Goal: Task Accomplishment & Management: Complete application form

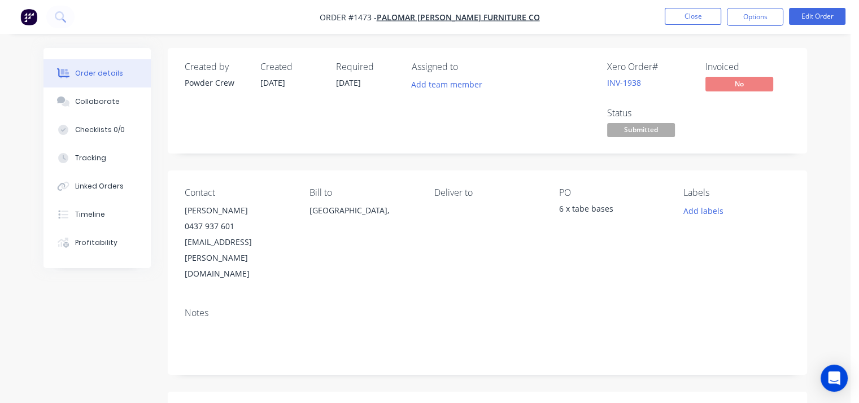
click at [689, 15] on button "Close" at bounding box center [693, 16] width 56 height 17
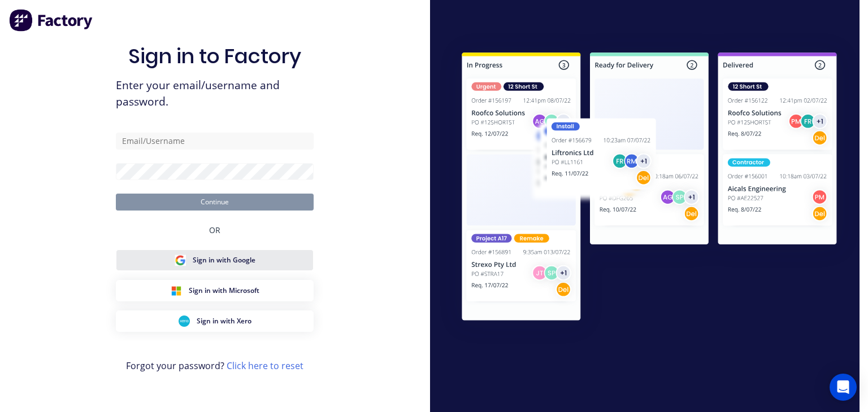
click at [255, 258] on button "Sign in with Google" at bounding box center [215, 260] width 198 height 21
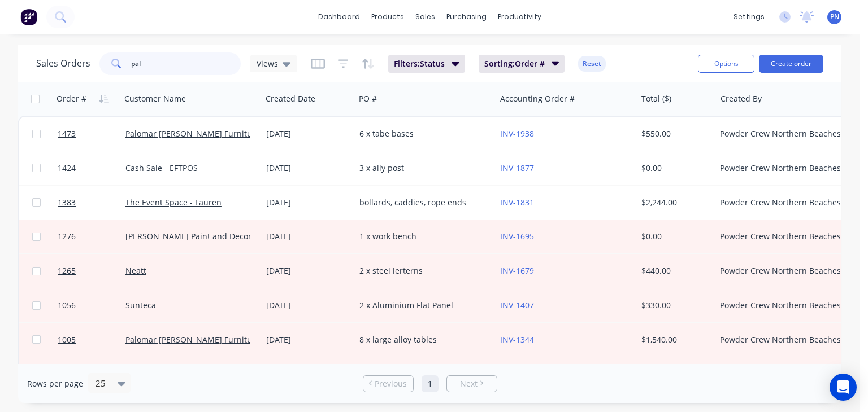
click at [167, 64] on input "pal" at bounding box center [186, 64] width 110 height 23
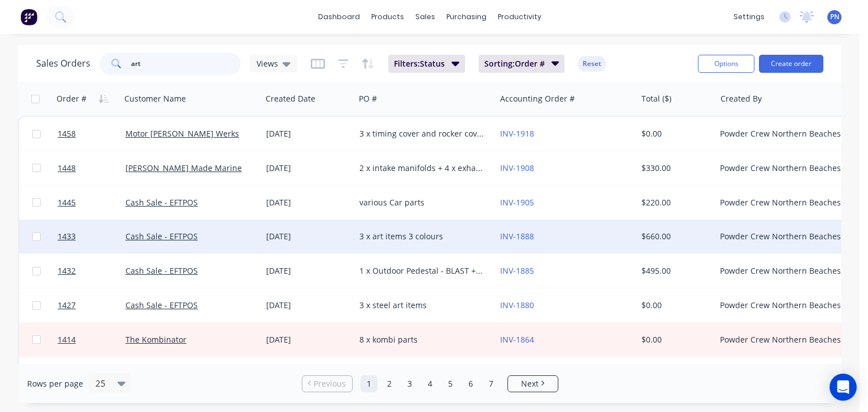
type input "art"
click at [468, 238] on div "3 x art items 3 colours" at bounding box center [421, 236] width 125 height 11
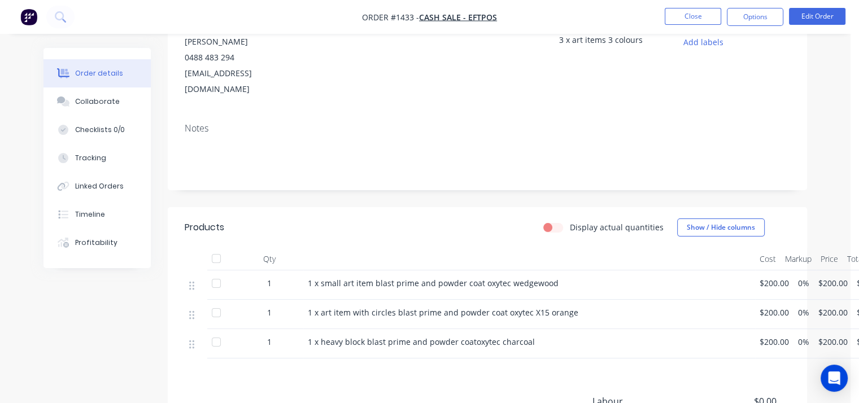
scroll to position [169, 0]
click at [685, 12] on button "Close" at bounding box center [693, 16] width 56 height 17
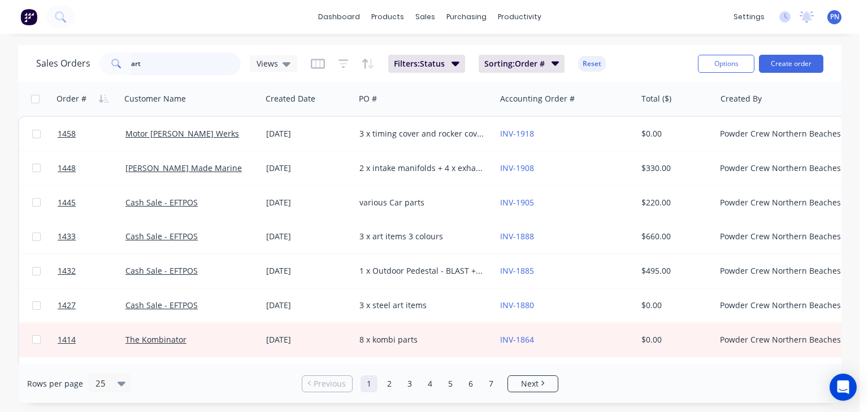
click at [210, 69] on input "art" at bounding box center [186, 64] width 110 height 23
drag, startPoint x: 210, startPoint y: 69, endPoint x: 257, endPoint y: 53, distance: 49.9
click at [210, 69] on input "art" at bounding box center [186, 64] width 110 height 23
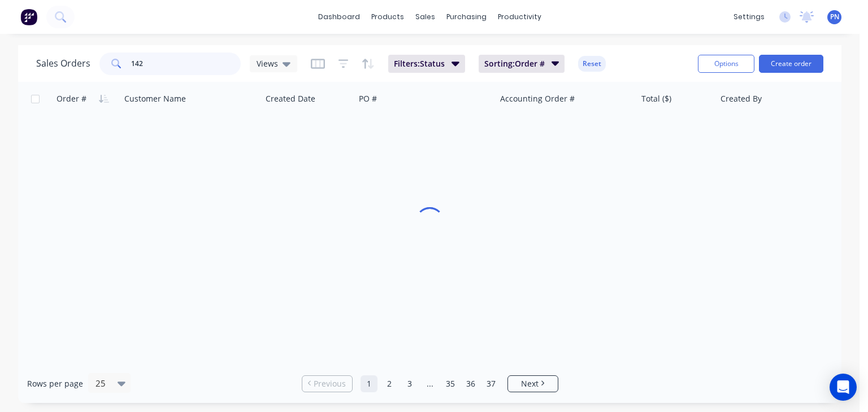
type input "1427"
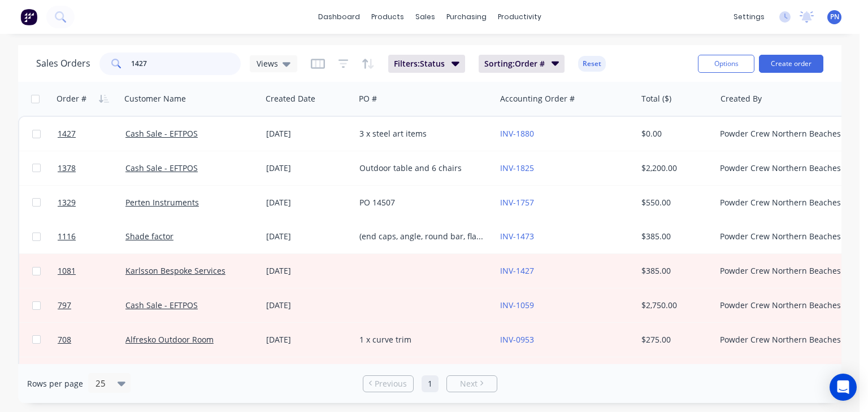
click at [175, 63] on input "1427" at bounding box center [186, 64] width 110 height 23
type input "art"
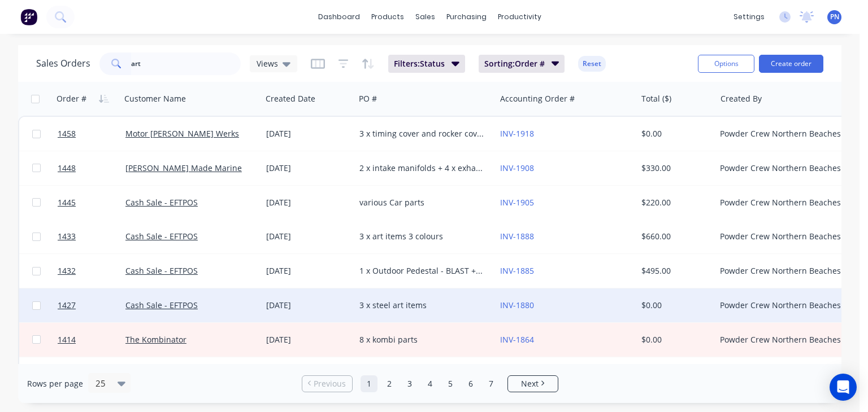
click at [458, 308] on div "3 x steel art items" at bounding box center [421, 305] width 125 height 11
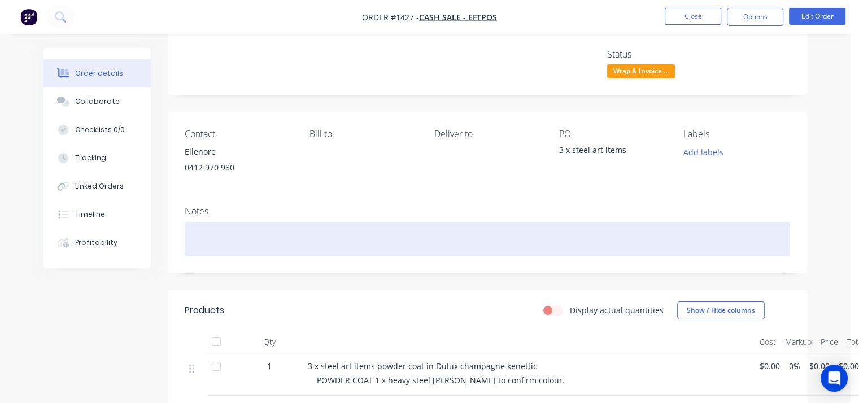
scroll to position [56, 0]
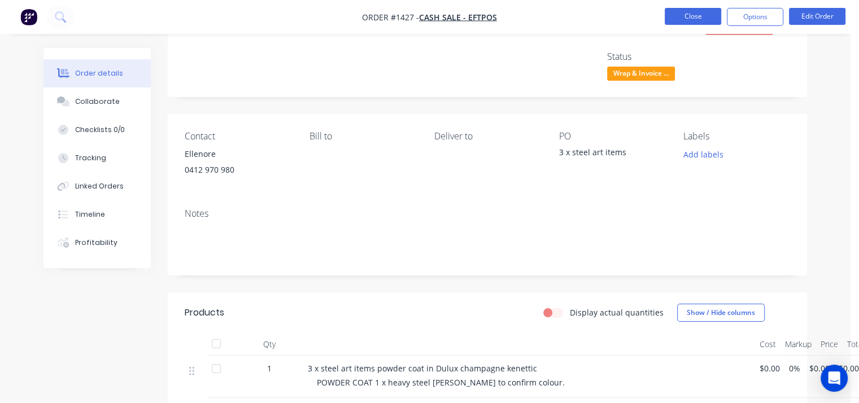
click at [707, 16] on button "Close" at bounding box center [693, 16] width 56 height 17
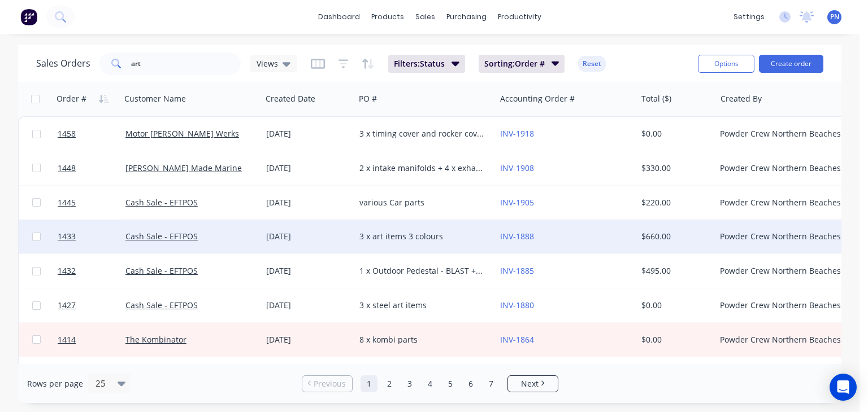
click at [459, 235] on div "3 x art items 3 colours" at bounding box center [421, 236] width 125 height 11
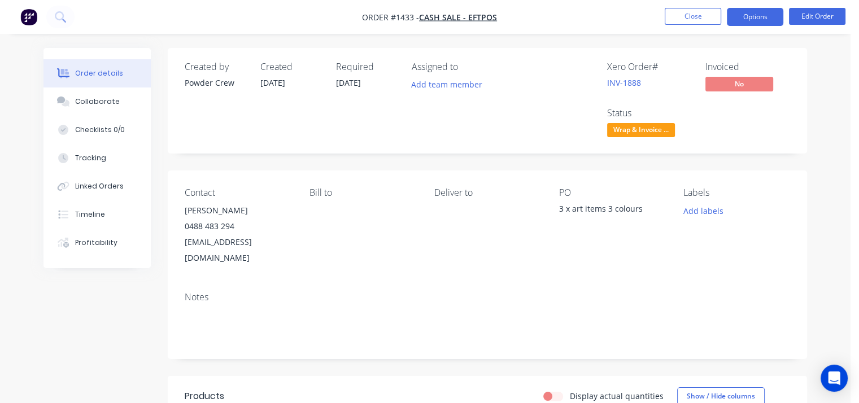
click at [744, 23] on button "Options" at bounding box center [755, 17] width 56 height 18
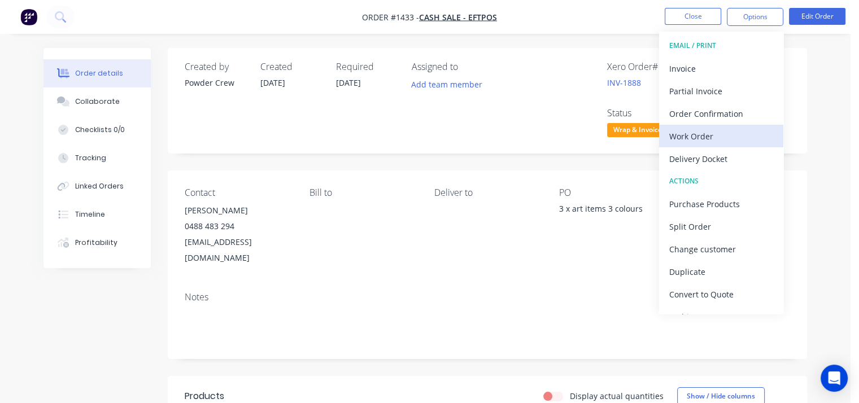
click at [713, 134] on div "Work Order" at bounding box center [721, 136] width 104 height 16
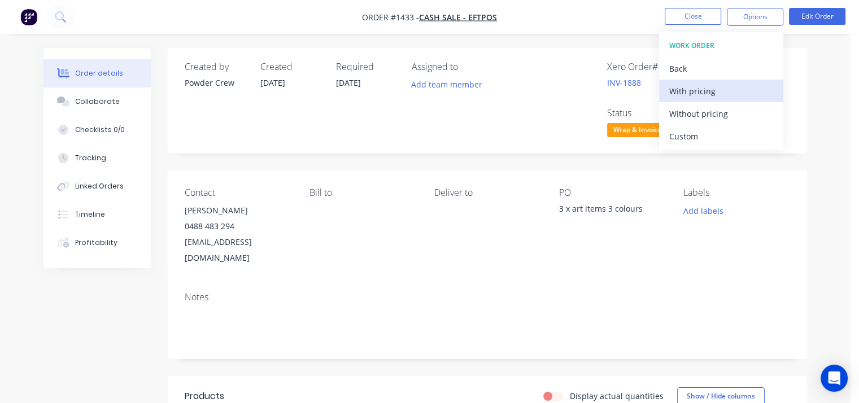
click at [715, 95] on div "With pricing" at bounding box center [721, 91] width 104 height 16
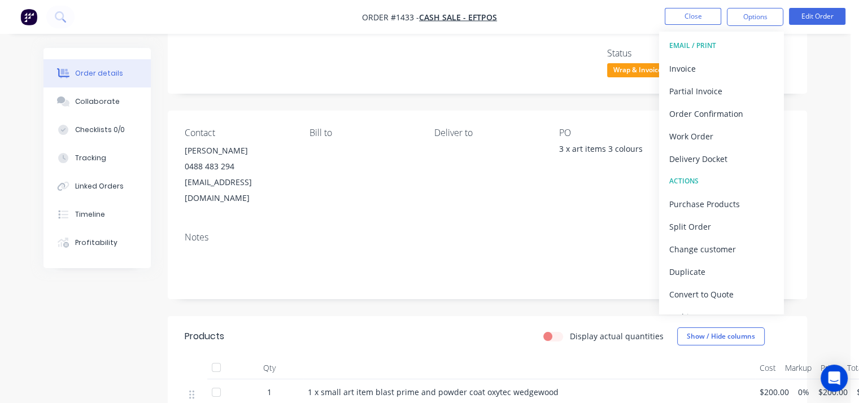
scroll to position [56, 0]
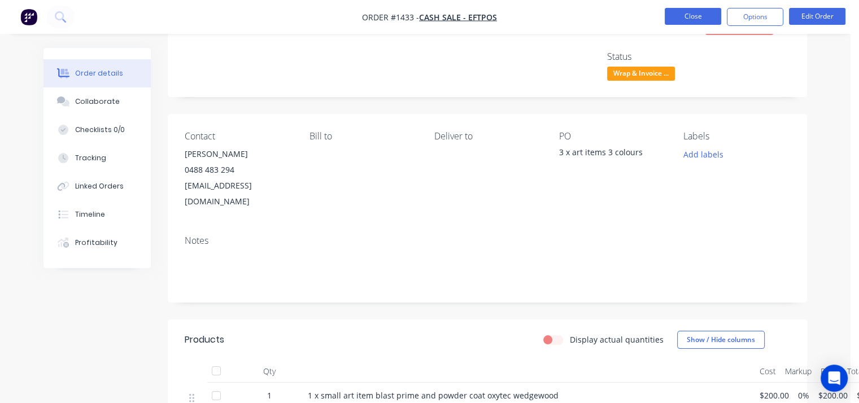
click at [691, 12] on button "Close" at bounding box center [693, 16] width 56 height 17
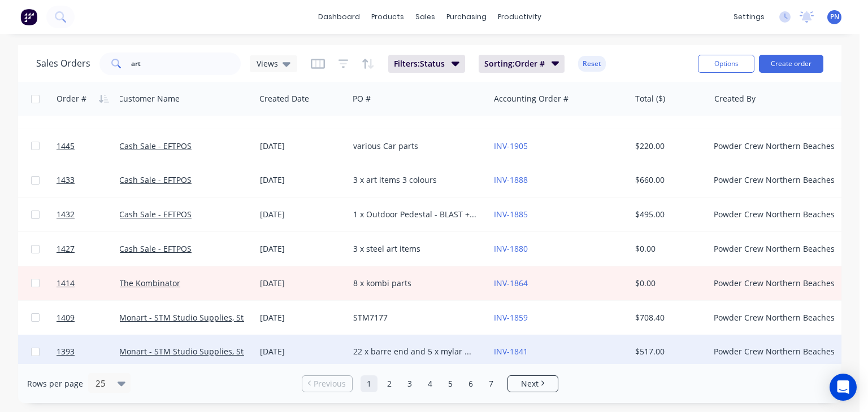
scroll to position [0, 6]
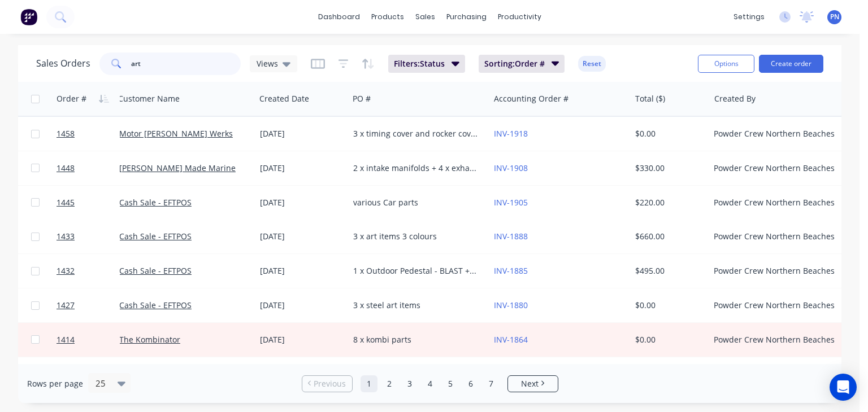
click at [188, 61] on input "art" at bounding box center [186, 64] width 110 height 23
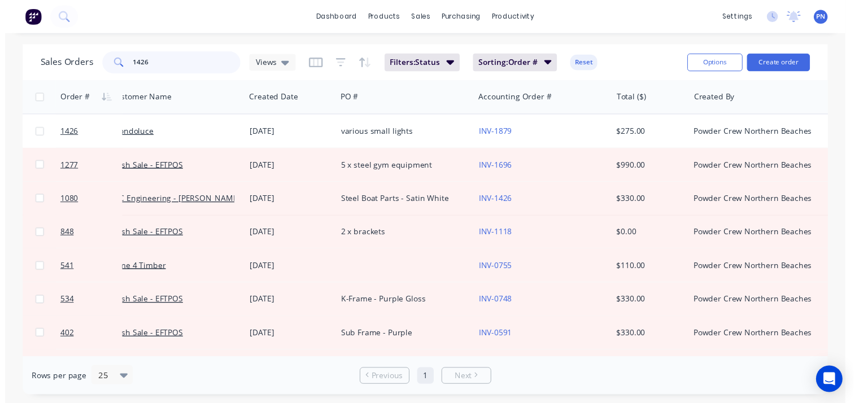
scroll to position [0, 0]
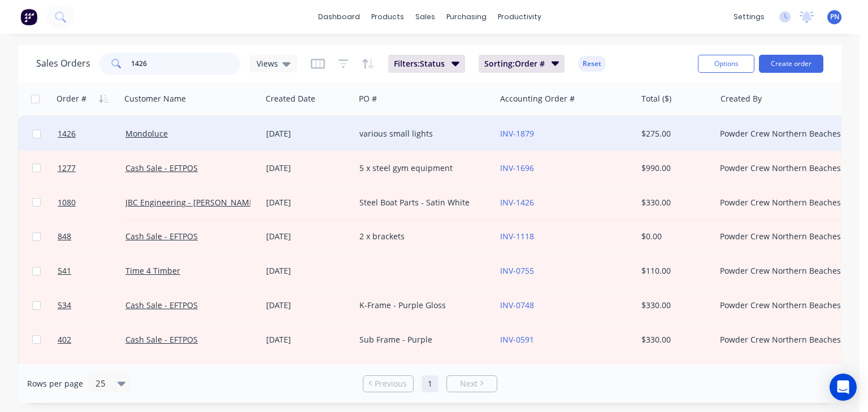
type input "1426"
click at [449, 129] on div "various small lights" at bounding box center [421, 133] width 125 height 11
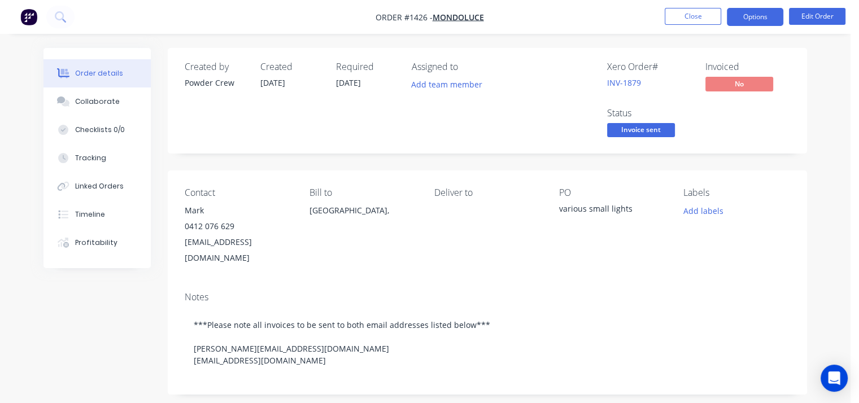
click at [754, 14] on button "Options" at bounding box center [755, 17] width 56 height 18
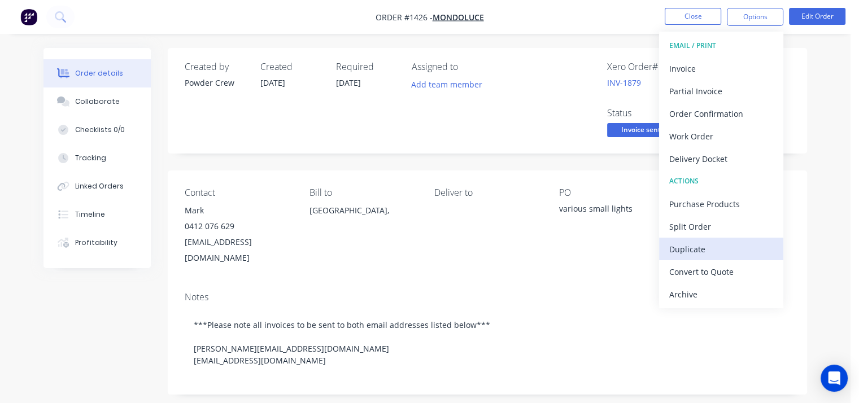
click at [719, 250] on div "Duplicate" at bounding box center [721, 249] width 104 height 16
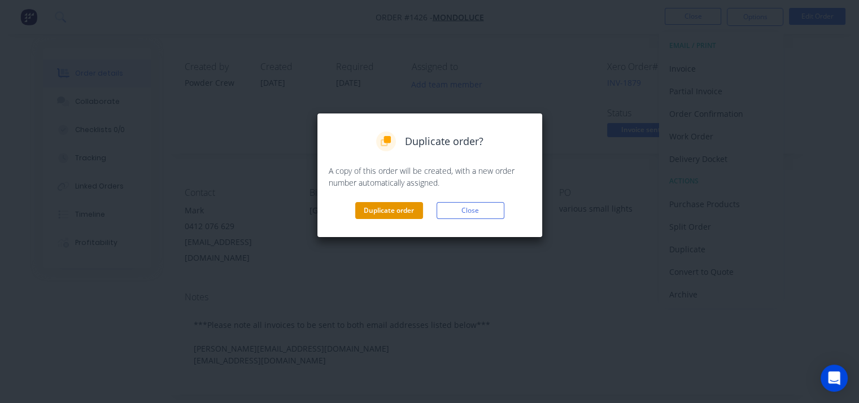
click at [391, 208] on button "Duplicate order" at bounding box center [389, 210] width 68 height 17
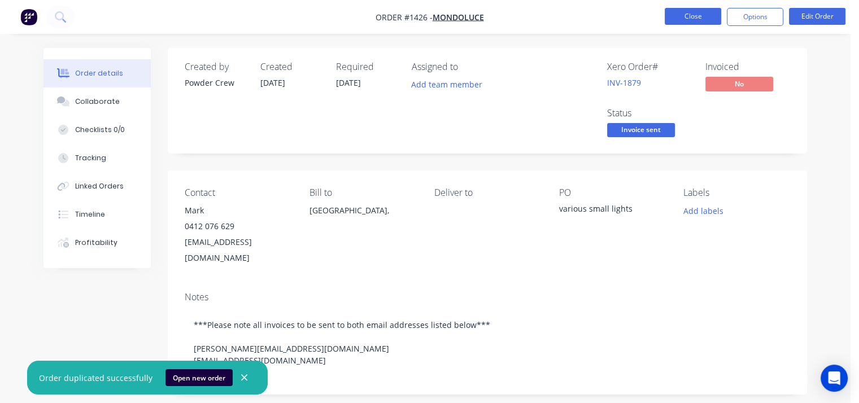
click at [685, 16] on button "Close" at bounding box center [693, 16] width 56 height 17
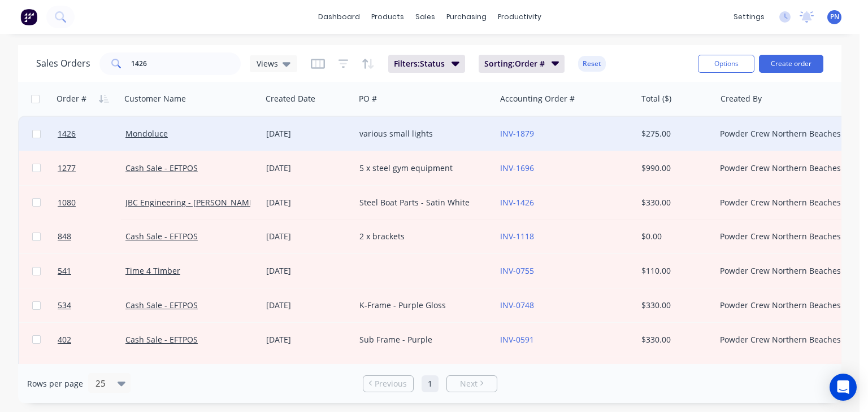
click at [583, 133] on div "INV-1879" at bounding box center [562, 133] width 125 height 11
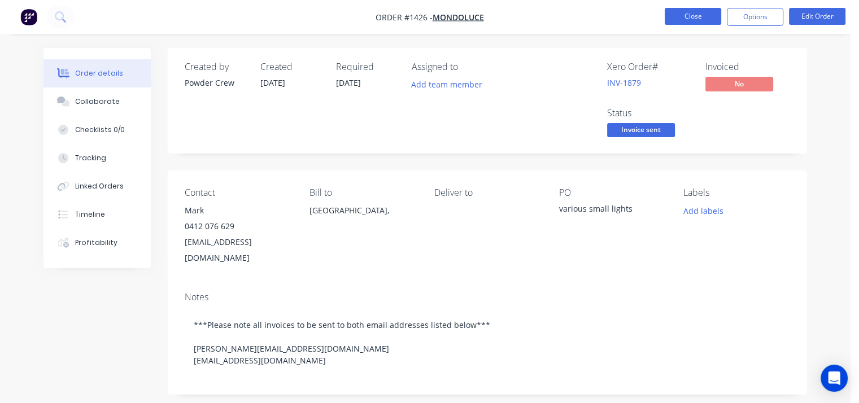
click at [676, 18] on button "Close" at bounding box center [693, 16] width 56 height 17
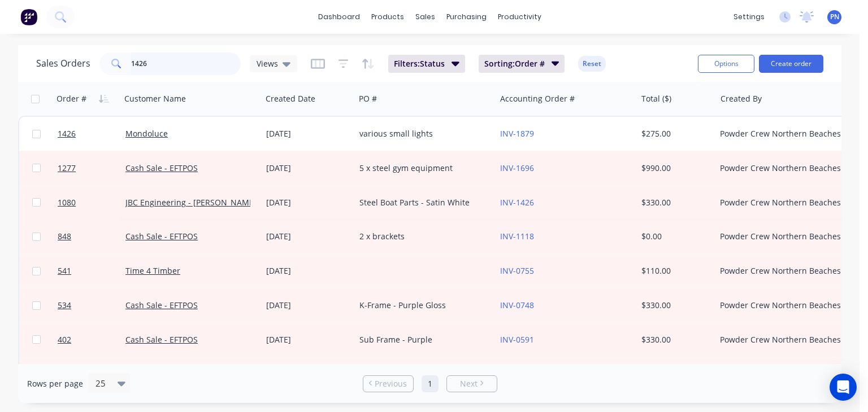
drag, startPoint x: 181, startPoint y: 66, endPoint x: 45, endPoint y: 64, distance: 136.2
click at [10, 59] on div "Sales Orders 1426 Views Filters: Status Sorting: Order # Reset Options Create o…" at bounding box center [429, 224] width 859 height 358
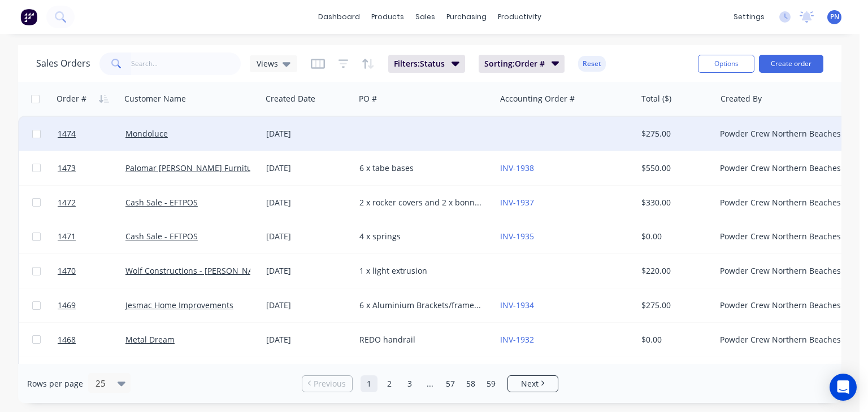
click at [379, 129] on div at bounding box center [425, 134] width 141 height 34
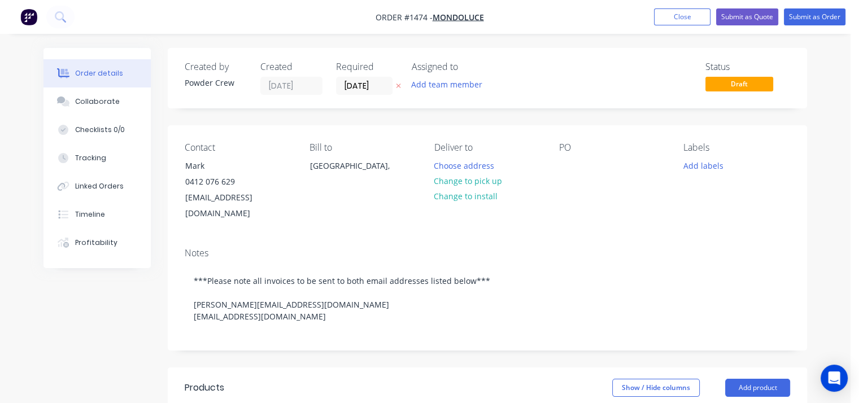
click at [565, 175] on div "PO" at bounding box center [612, 182] width 107 height 80
click at [563, 163] on div at bounding box center [568, 166] width 18 height 16
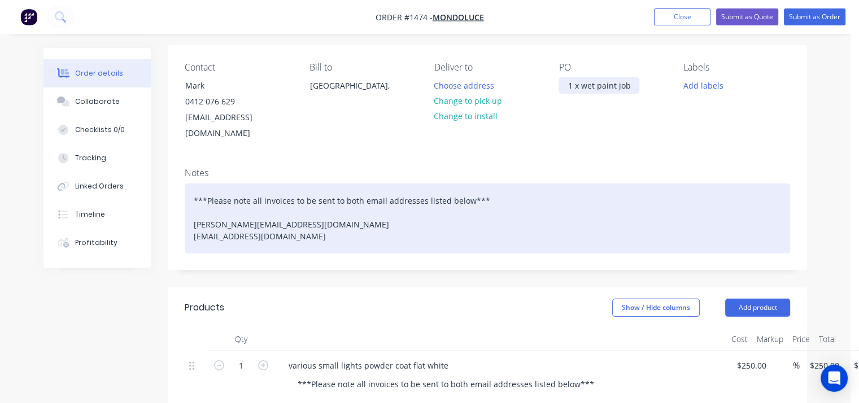
scroll to position [226, 0]
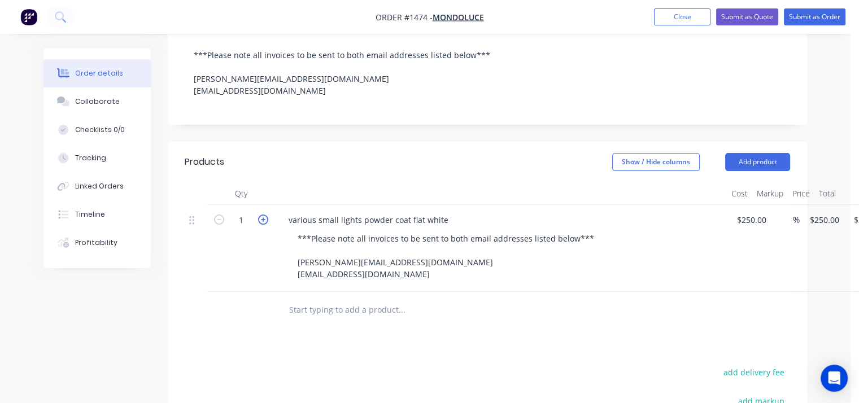
drag, startPoint x: 419, startPoint y: 260, endPoint x: 262, endPoint y: 198, distance: 168.4
click at [262, 205] on div "1 various small lights powder coat flat white ***Please note all invoices to be…" at bounding box center [488, 248] width 606 height 87
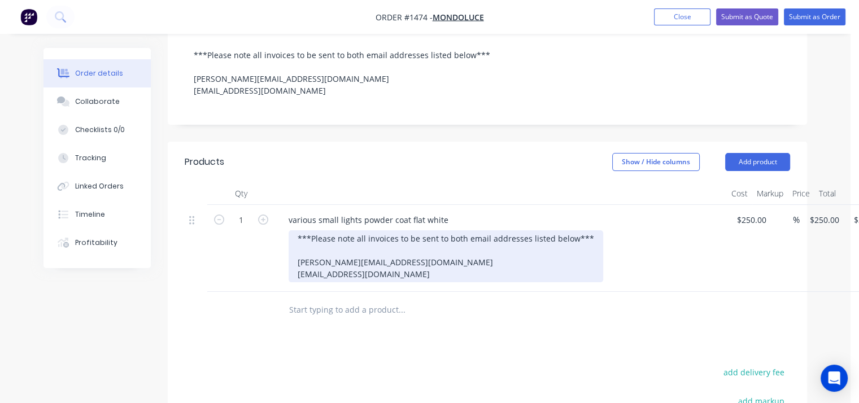
click at [376, 231] on div "***Please note all invoices to be sent to both email addresses listed below*** …" at bounding box center [446, 257] width 315 height 52
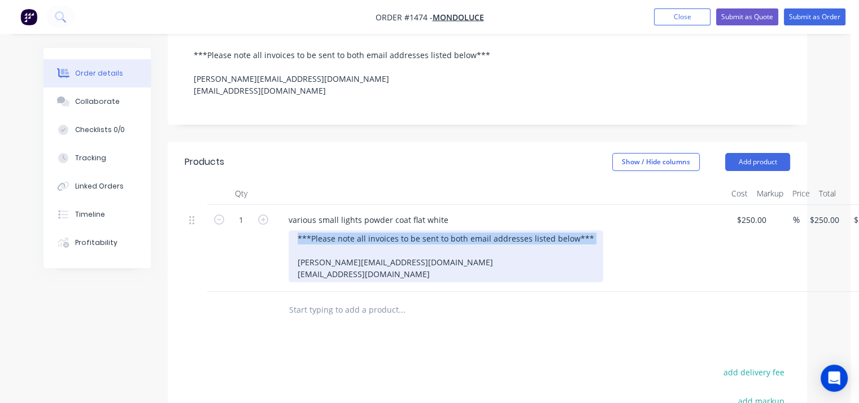
click at [376, 231] on div "***Please note all invoices to be sent to both email addresses listed below*** …" at bounding box center [446, 257] width 315 height 52
click at [373, 236] on div "***Please note all invoices to be sent to both email addresses listed below*** …" at bounding box center [446, 257] width 315 height 52
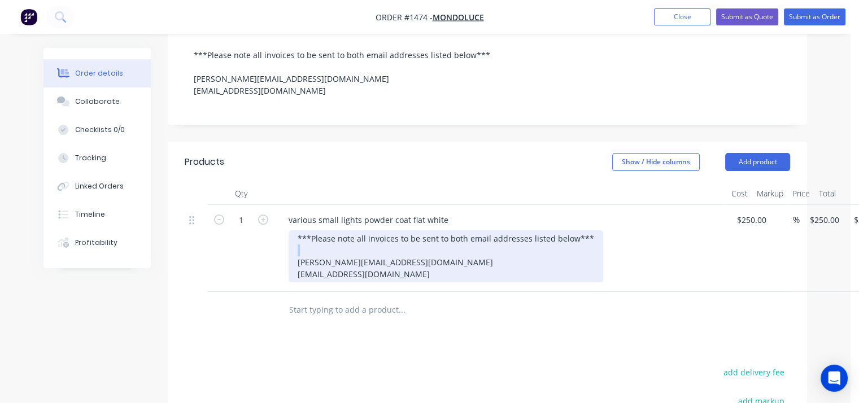
click at [373, 237] on div "***Please note all invoices to be sent to both email addresses listed below*** …" at bounding box center [446, 257] width 315 height 52
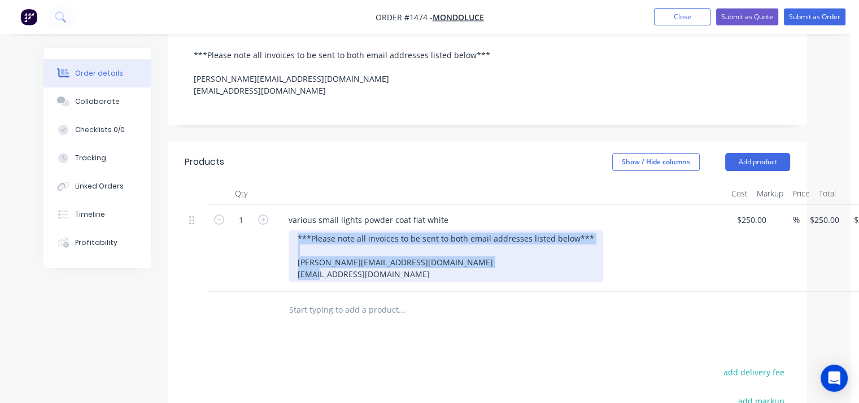
drag, startPoint x: 408, startPoint y: 258, endPoint x: 269, endPoint y: 210, distance: 146.7
click at [269, 210] on div "1 various small lights powder coat flat white ***Please note all invoices to be…" at bounding box center [488, 248] width 606 height 87
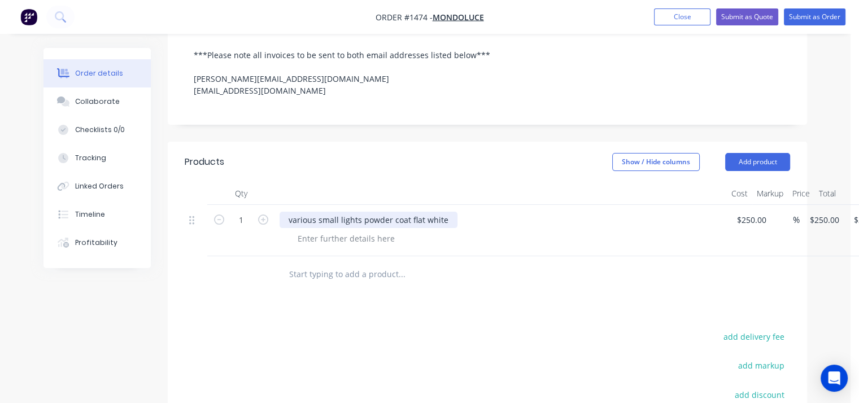
click at [342, 212] on div "various small lights powder coat flat white" at bounding box center [369, 220] width 178 height 16
click at [753, 212] on input "250" at bounding box center [745, 220] width 19 height 16
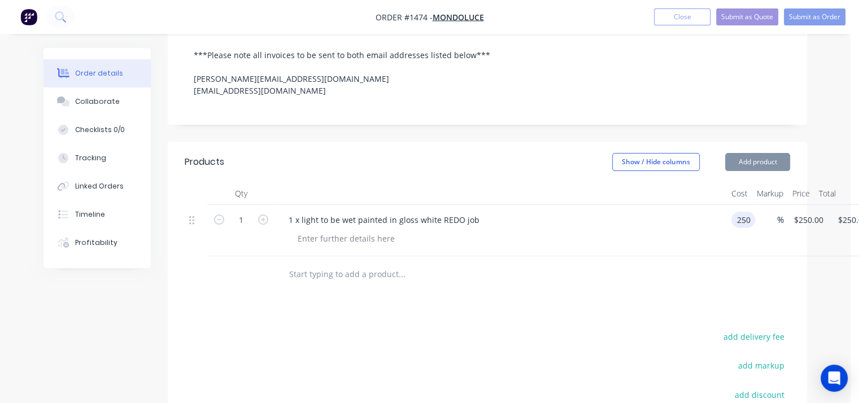
click at [753, 212] on input "250" at bounding box center [745, 220] width 19 height 16
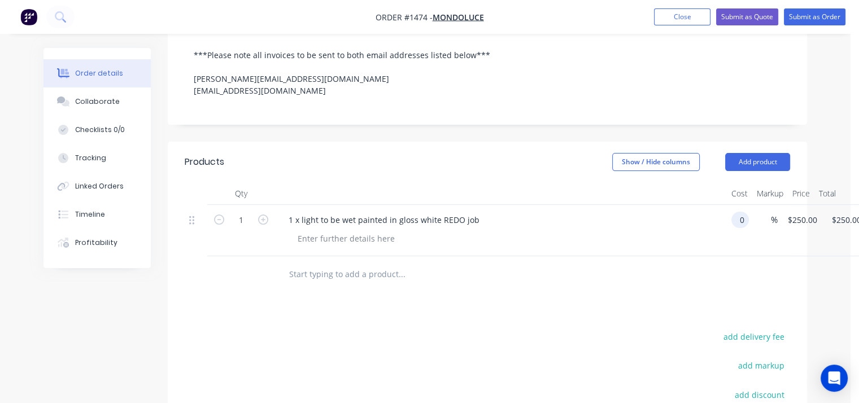
type input "$0.00"
click at [669, 231] on div at bounding box center [506, 239] width 434 height 16
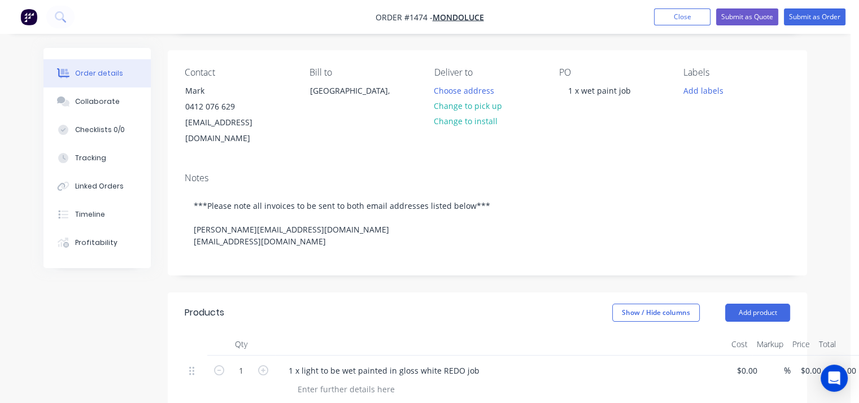
scroll to position [48, 0]
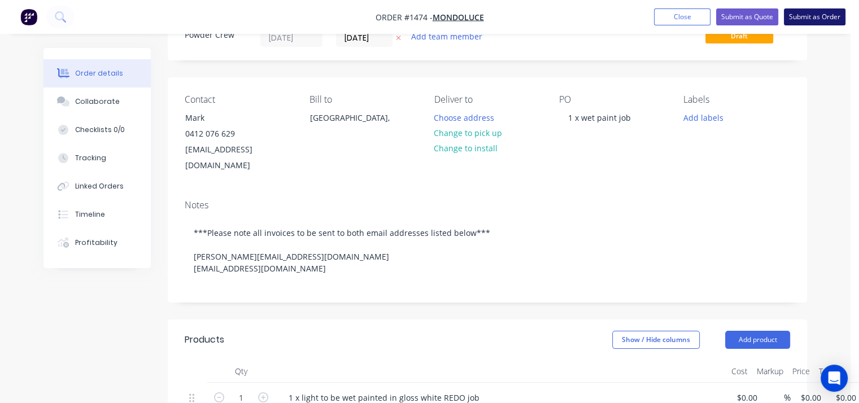
click at [814, 19] on button "Submit as Order" at bounding box center [815, 16] width 62 height 17
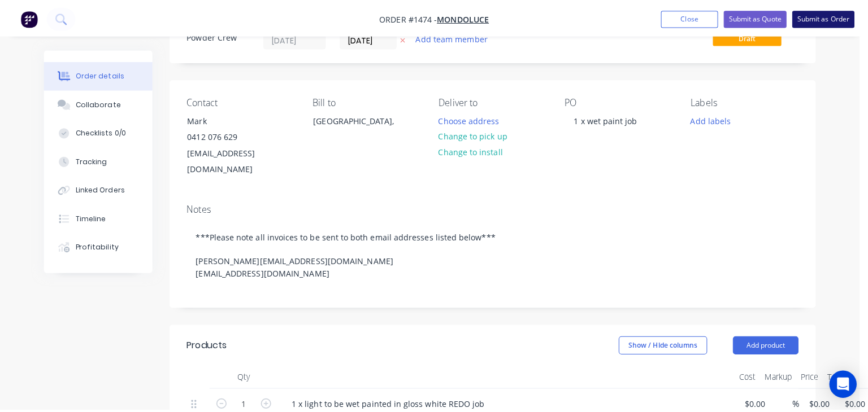
scroll to position [0, 0]
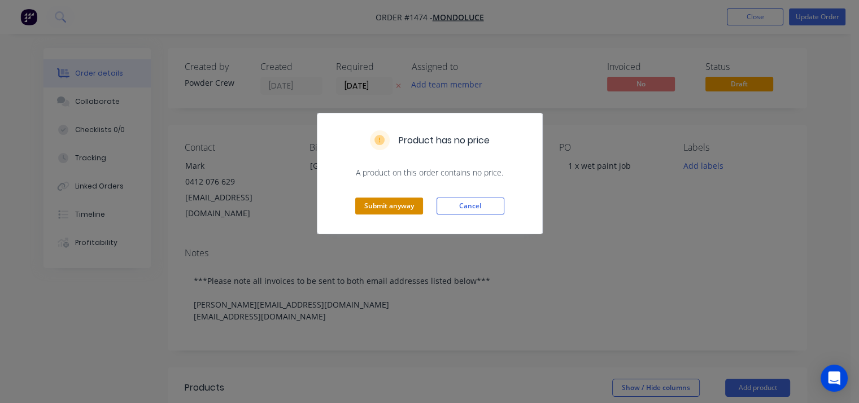
click at [392, 205] on button "Submit anyway" at bounding box center [389, 206] width 68 height 17
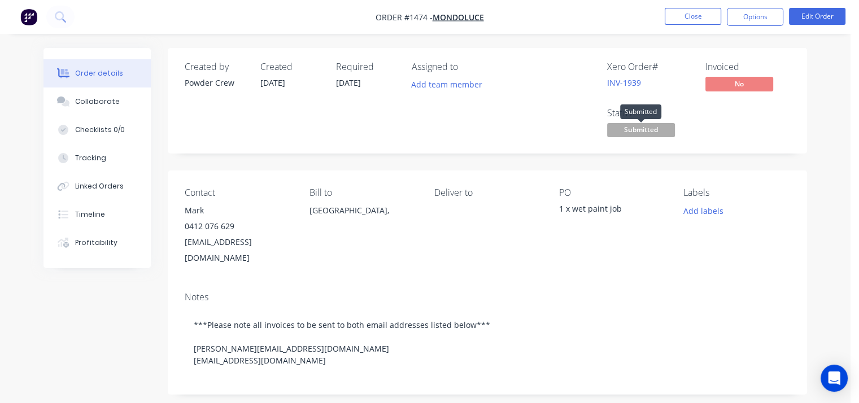
click at [659, 133] on span "Submitted" at bounding box center [641, 130] width 68 height 14
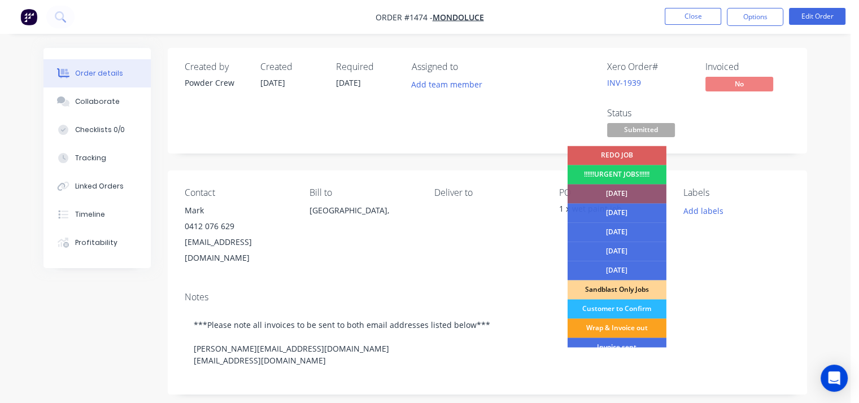
click at [629, 154] on div "REDO JOB" at bounding box center [617, 155] width 99 height 19
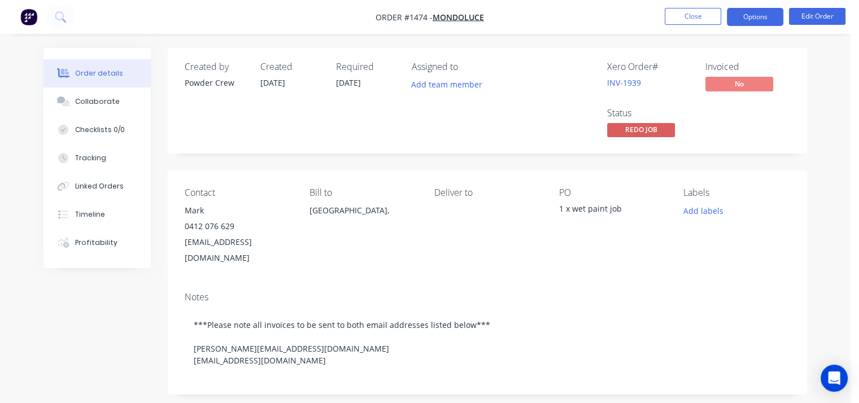
click at [757, 20] on button "Options" at bounding box center [755, 17] width 56 height 18
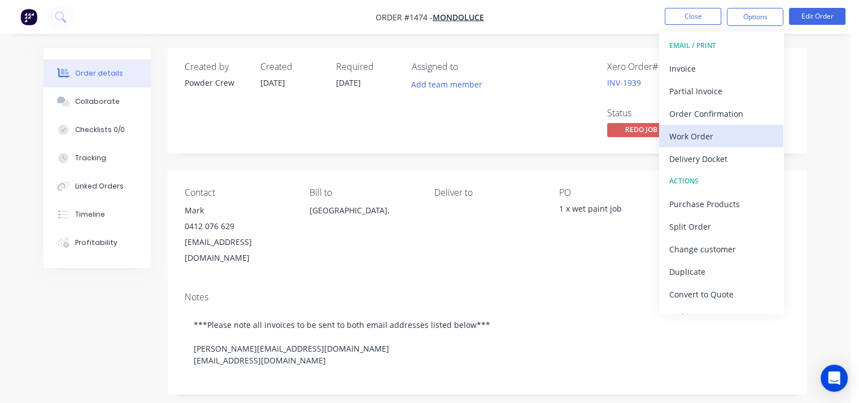
click at [732, 137] on div "Work Order" at bounding box center [721, 136] width 104 height 16
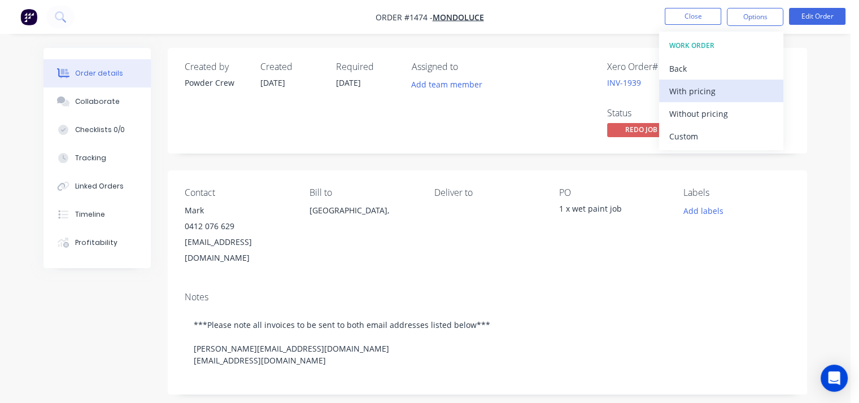
click at [718, 94] on div "With pricing" at bounding box center [721, 91] width 104 height 16
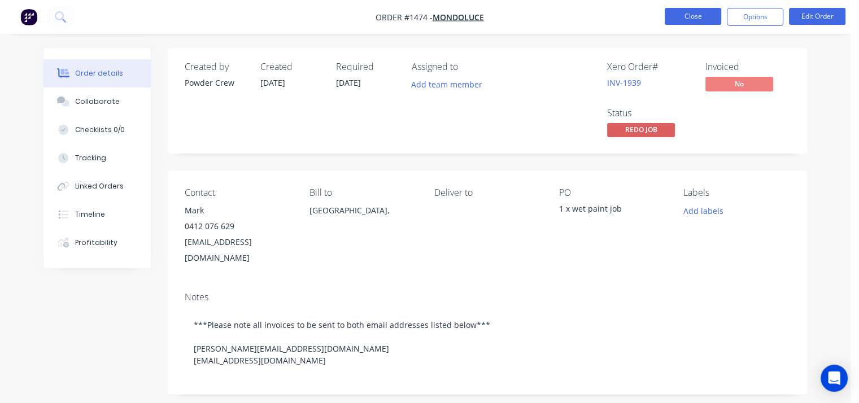
click at [679, 16] on button "Close" at bounding box center [693, 16] width 56 height 17
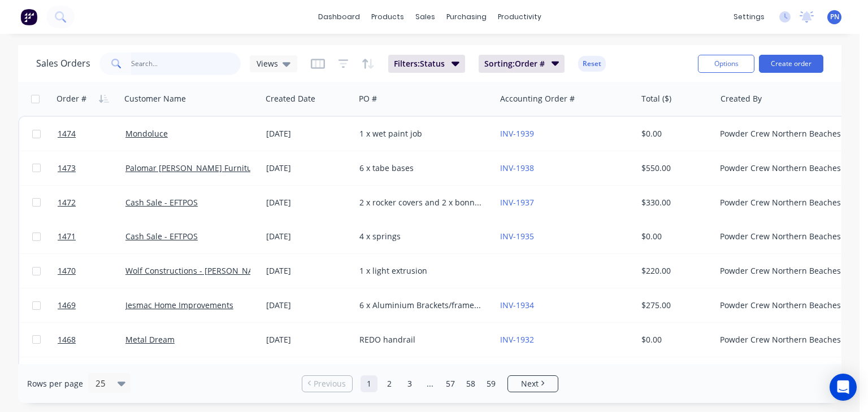
click at [197, 59] on input "text" at bounding box center [186, 64] width 110 height 23
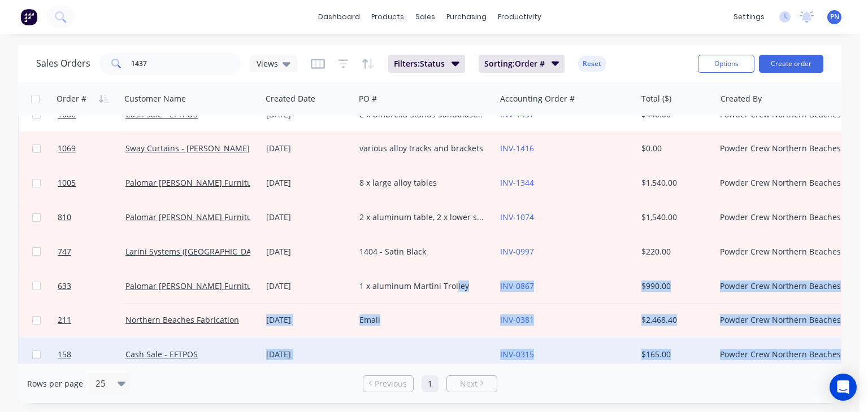
scroll to position [134, 0]
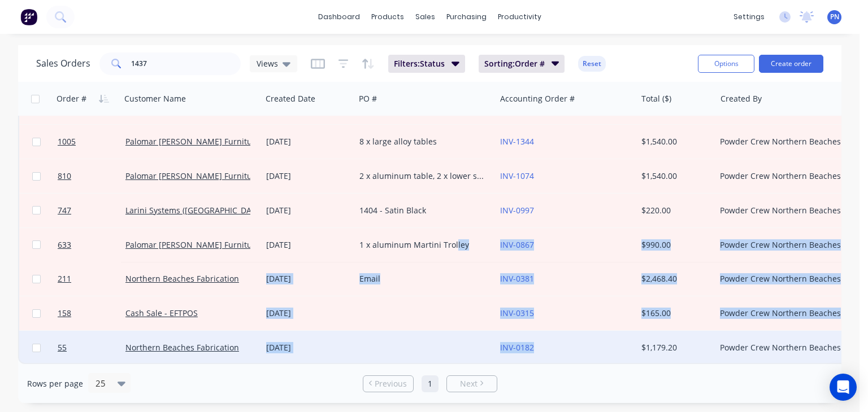
drag, startPoint x: 454, startPoint y: 358, endPoint x: 547, endPoint y: 348, distance: 93.7
click at [549, 351] on div "1473 Palomar [PERSON_NAME] Furniture Co [DATE] 6 x tabe bases INV-1938 $550.00 …" at bounding box center [546, 175] width 1056 height 378
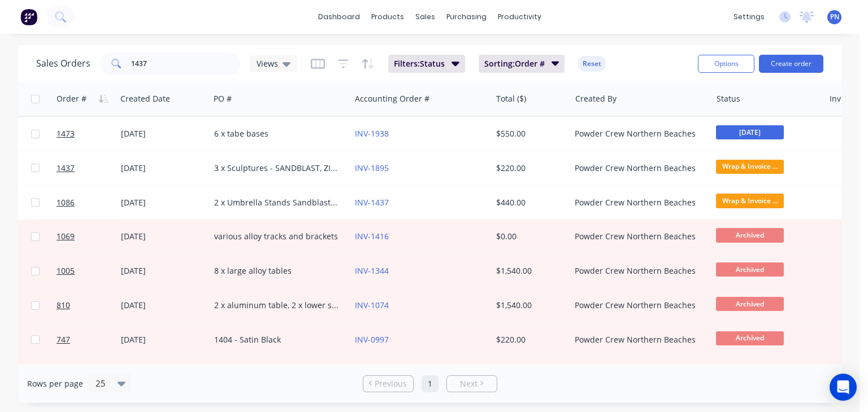
scroll to position [0, 166]
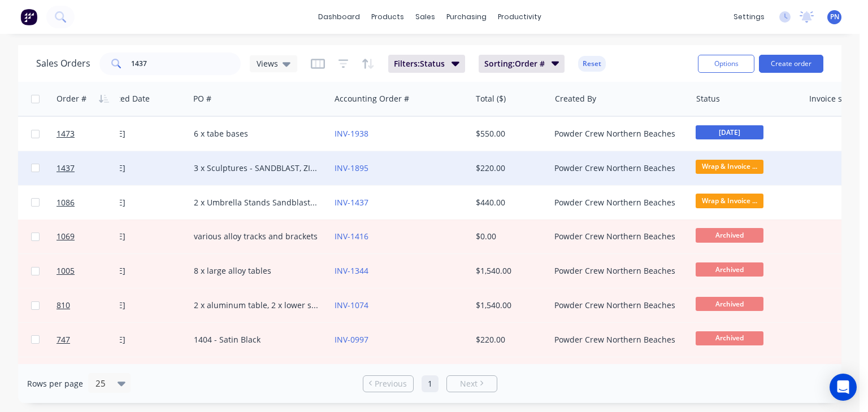
click at [730, 165] on span "Wrap & Invoice ..." at bounding box center [729, 167] width 68 height 14
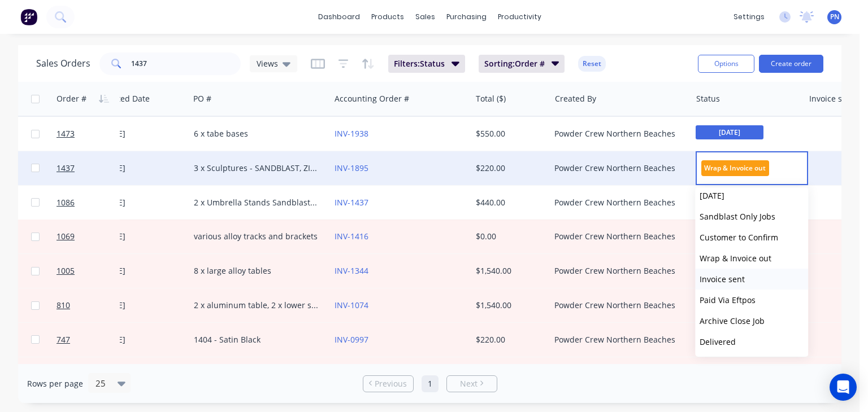
scroll to position [169, 0]
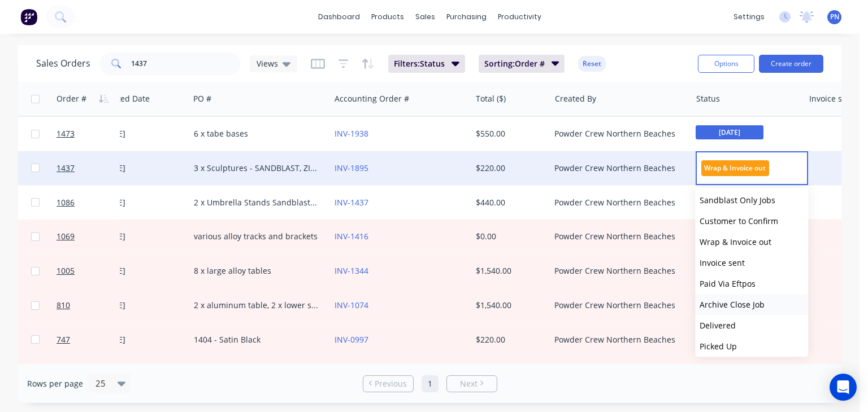
click at [729, 301] on span "Archive Close Job" at bounding box center [731, 304] width 65 height 11
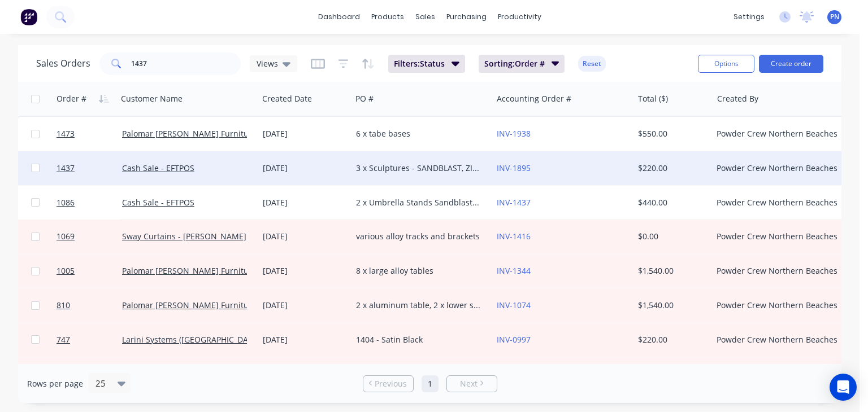
scroll to position [0, 0]
click at [197, 64] on input "1437" at bounding box center [186, 64] width 110 height 23
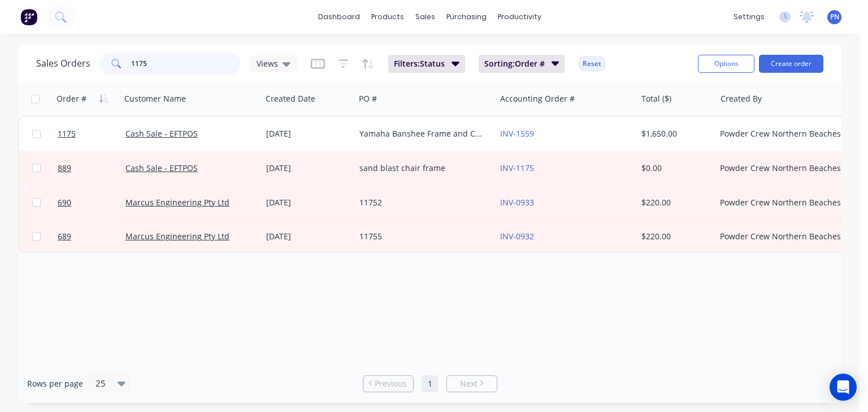
type input "1175"
drag, startPoint x: 500, startPoint y: 358, endPoint x: 668, endPoint y: 356, distance: 168.4
click at [668, 356] on div "Order # Customer Name Created Date PO # Accounting Order # Total ($) Created By…" at bounding box center [429, 223] width 823 height 282
click at [181, 66] on input "1175" at bounding box center [186, 64] width 110 height 23
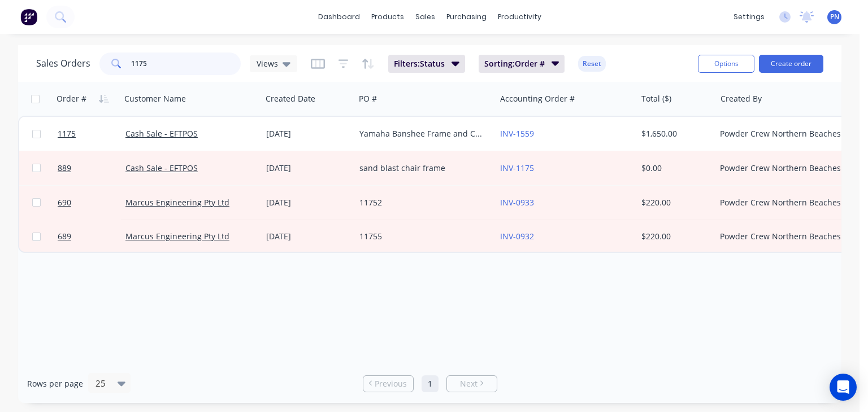
click at [181, 66] on input "1175" at bounding box center [186, 64] width 110 height 23
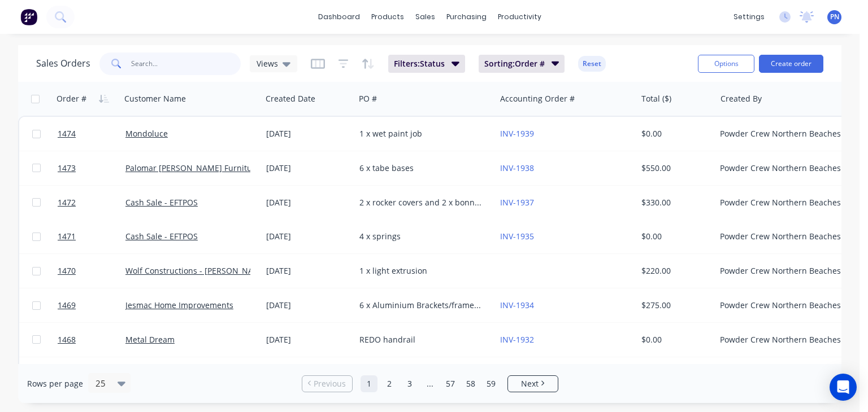
click at [199, 63] on input "text" at bounding box center [186, 64] width 110 height 23
click at [815, 58] on button "Create order" at bounding box center [791, 64] width 64 height 18
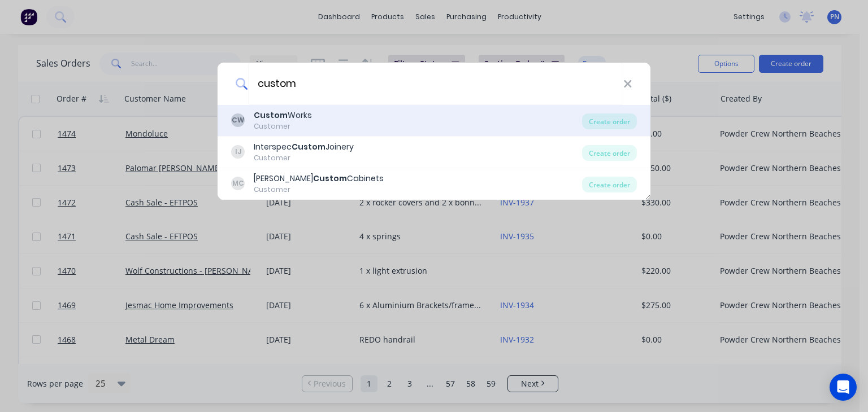
type input "custom"
click at [288, 124] on div "Customer" at bounding box center [283, 126] width 58 height 10
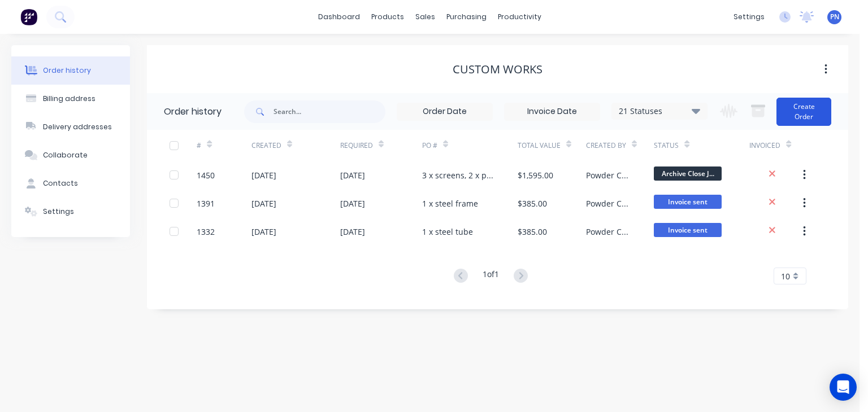
click at [809, 112] on button "Create Order" at bounding box center [803, 112] width 55 height 28
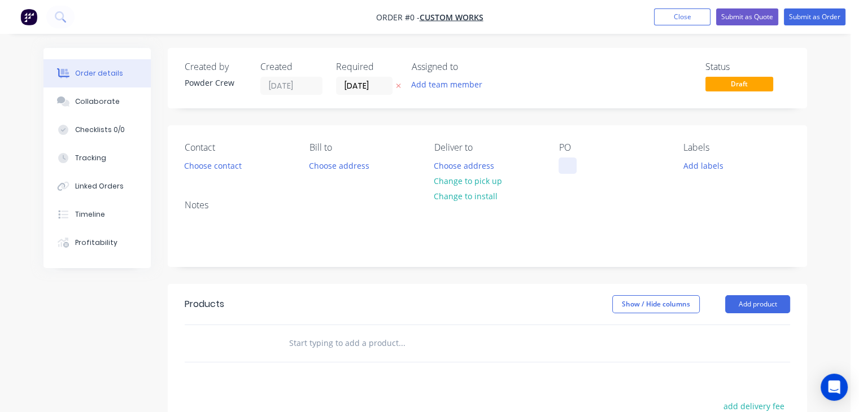
click at [572, 166] on div at bounding box center [568, 166] width 18 height 16
click at [572, 166] on div "3 x handrails" at bounding box center [592, 166] width 67 height 16
copy div "3 x handrails"
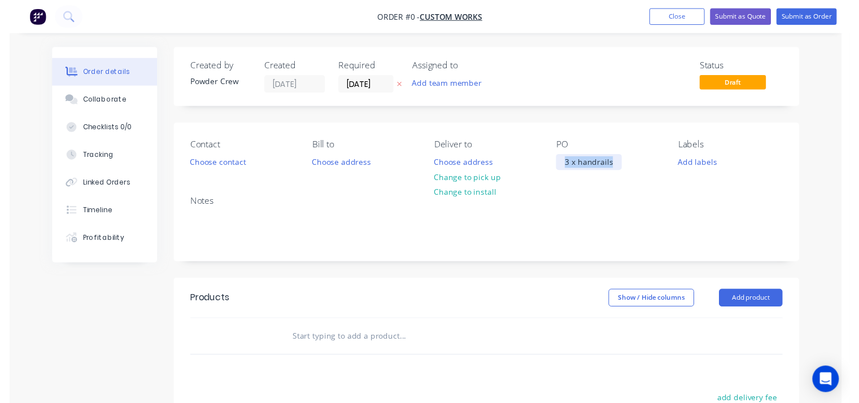
scroll to position [169, 0]
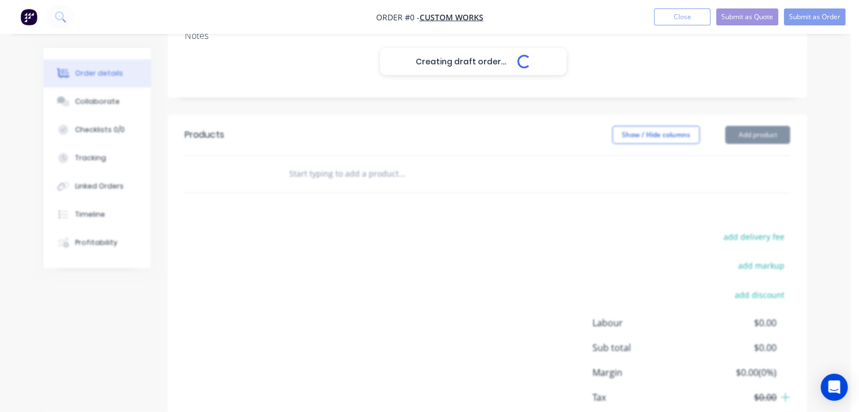
click at [755, 137] on div "Creating draft order... Loading... Order details Collaborate Checklists 0/0 Tra…" at bounding box center [425, 180] width 786 height 603
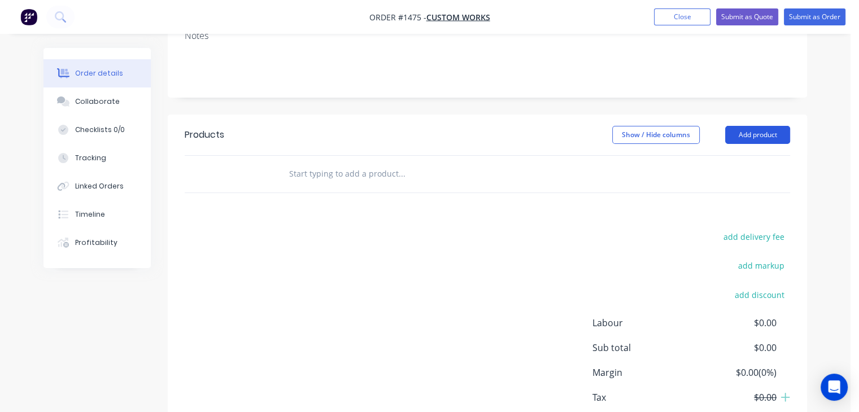
click at [750, 131] on button "Add product" at bounding box center [757, 135] width 65 height 18
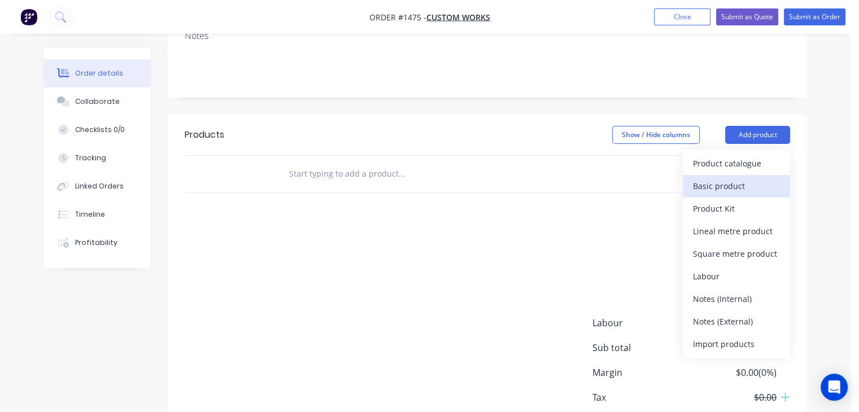
click at [736, 179] on div "Basic product" at bounding box center [736, 186] width 87 height 16
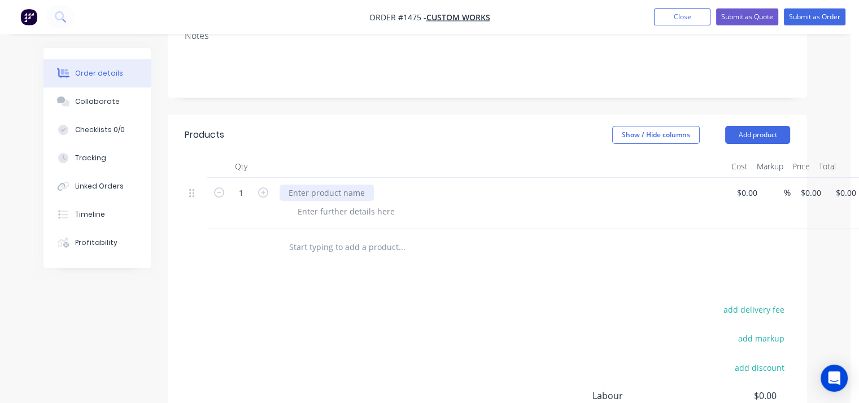
click at [312, 189] on div at bounding box center [327, 193] width 94 height 16
click at [250, 195] on input "1" at bounding box center [241, 193] width 29 height 17
type input "6.7"
click at [747, 193] on input at bounding box center [742, 193] width 13 height 16
type input "$250.00"
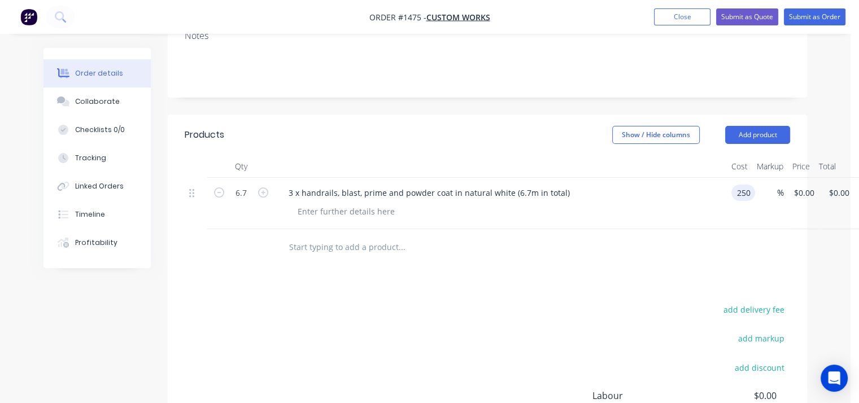
type input "$250.00"
type input "$1,675.00"
click at [638, 218] on div at bounding box center [506, 211] width 434 height 16
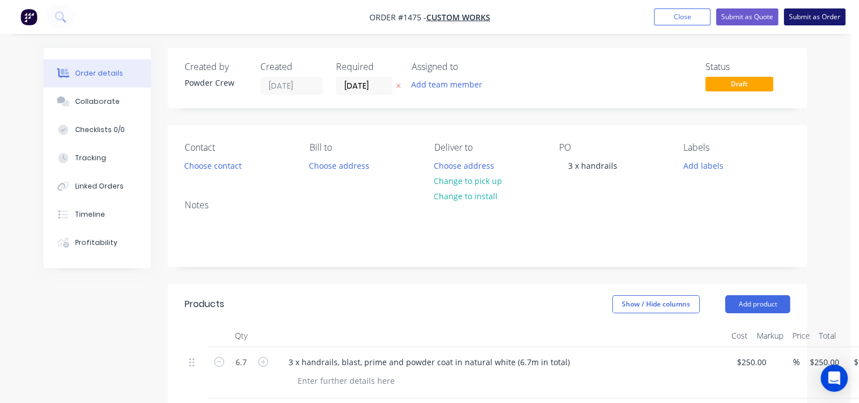
click at [807, 15] on button "Submit as Order" at bounding box center [815, 16] width 62 height 17
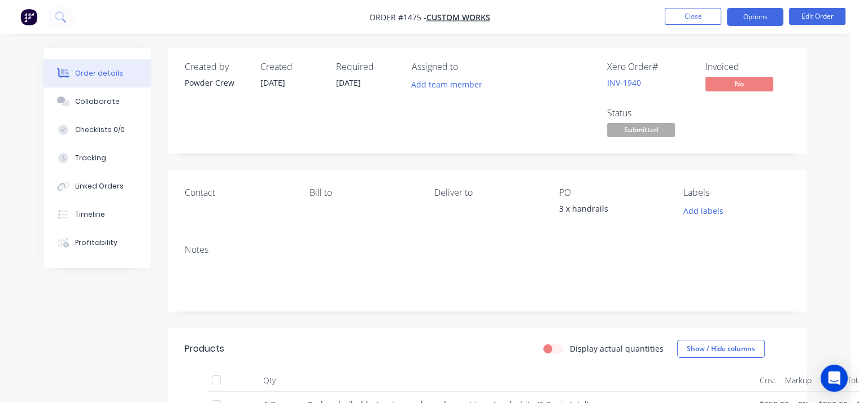
click at [749, 19] on button "Options" at bounding box center [755, 17] width 56 height 18
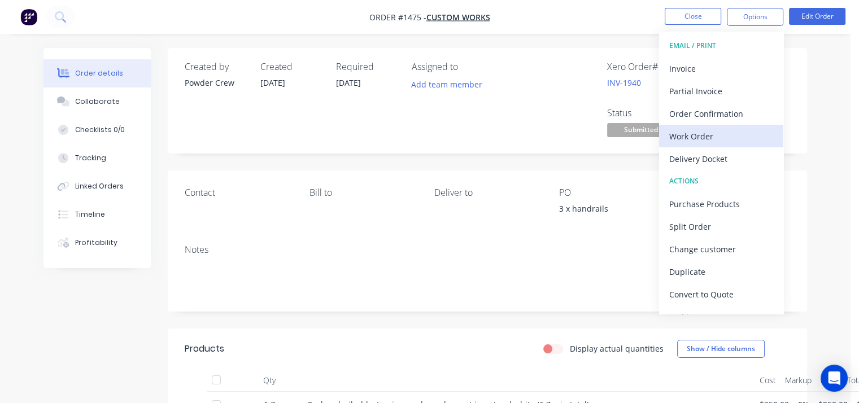
click at [726, 132] on div "Work Order" at bounding box center [721, 136] width 104 height 16
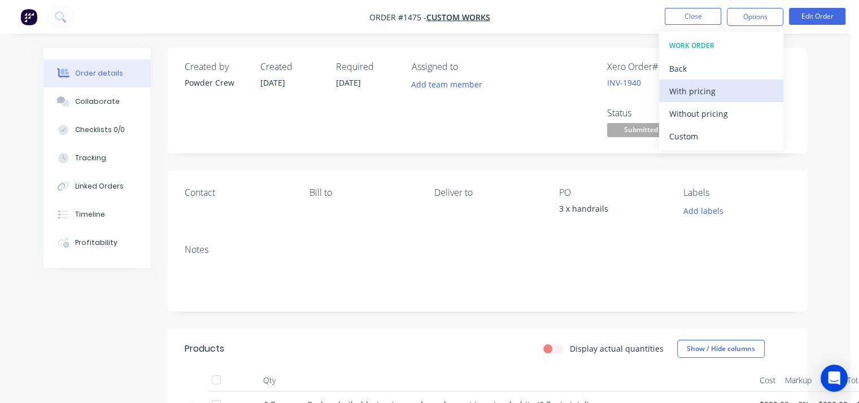
click at [707, 93] on div "With pricing" at bounding box center [721, 91] width 104 height 16
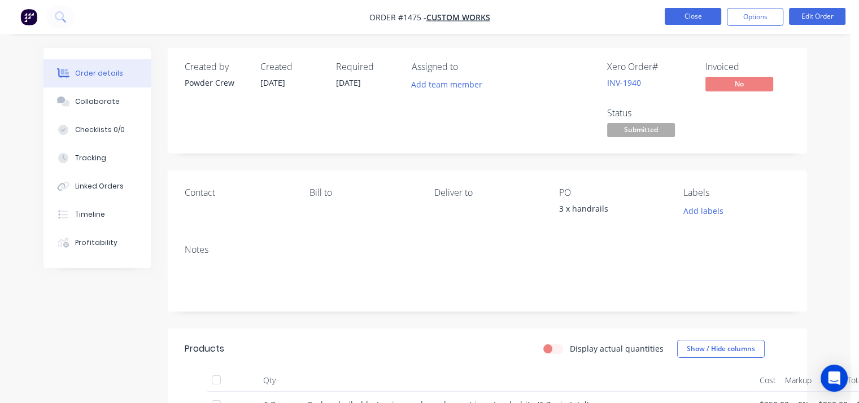
click at [708, 18] on button "Close" at bounding box center [693, 16] width 56 height 17
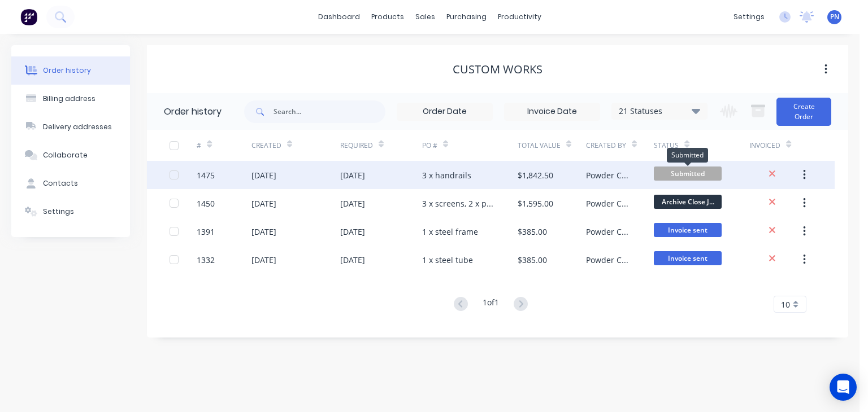
click at [685, 173] on span "Submitted" at bounding box center [688, 174] width 68 height 14
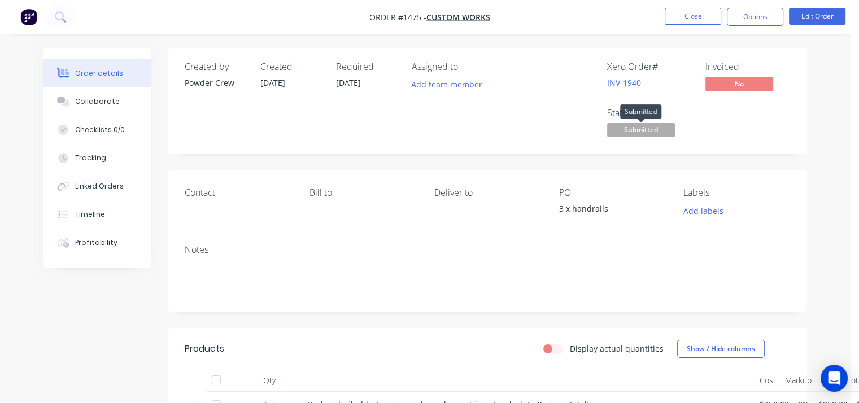
click at [660, 132] on span "Submitted" at bounding box center [641, 130] width 68 height 14
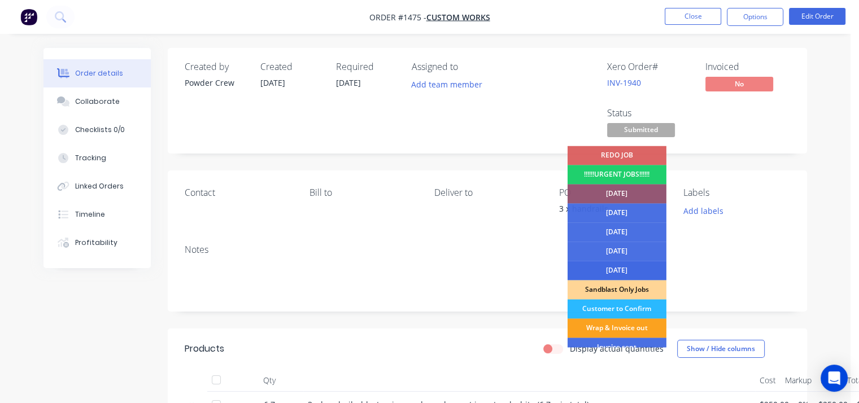
click at [633, 267] on div "[DATE]" at bounding box center [617, 270] width 99 height 19
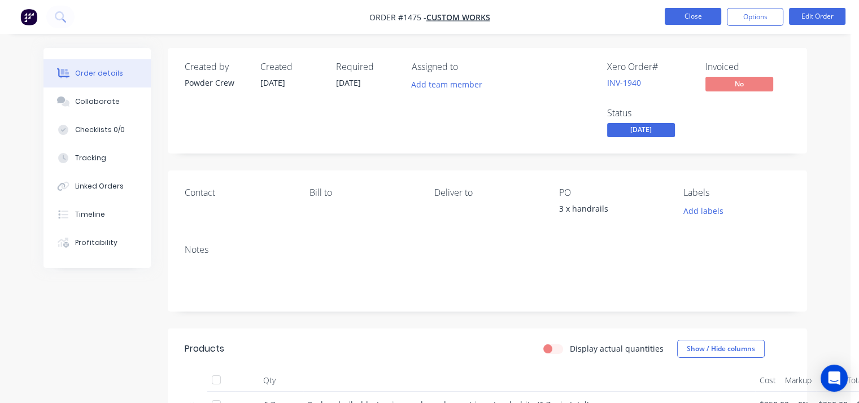
click at [691, 14] on button "Close" at bounding box center [693, 16] width 56 height 17
